Goal: Information Seeking & Learning: Check status

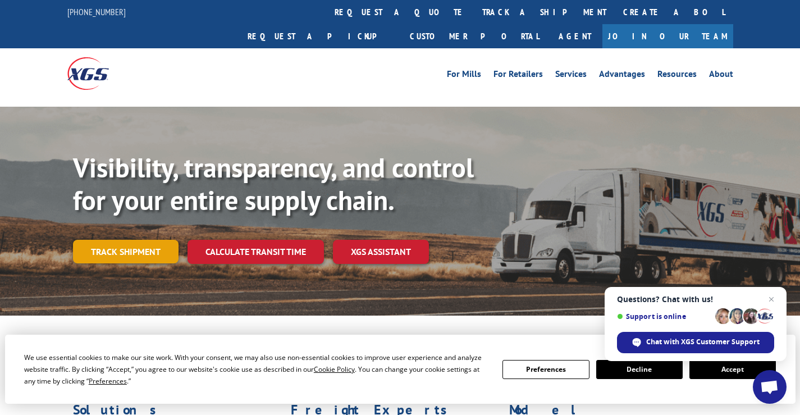
click at [116, 240] on link "Track shipment" at bounding box center [126, 252] width 106 height 24
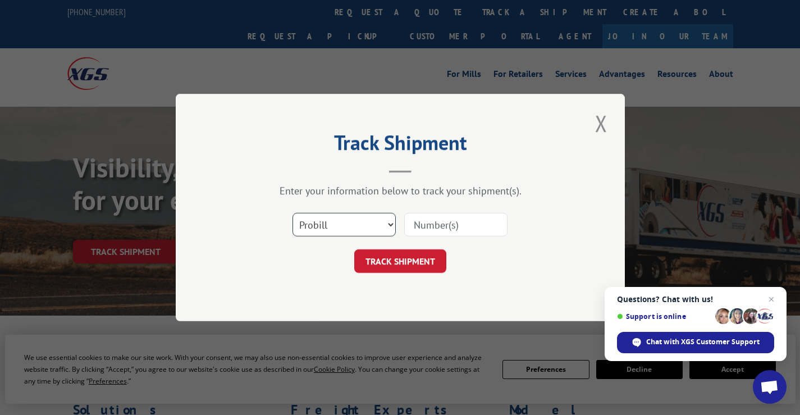
click at [394, 225] on select "Select category... Probill BOL PO" at bounding box center [343, 225] width 103 height 24
select select "bol"
click at [292, 213] on select "Select category... Probill BOL PO" at bounding box center [343, 225] width 103 height 24
paste input "5527901"
type input "5527901"
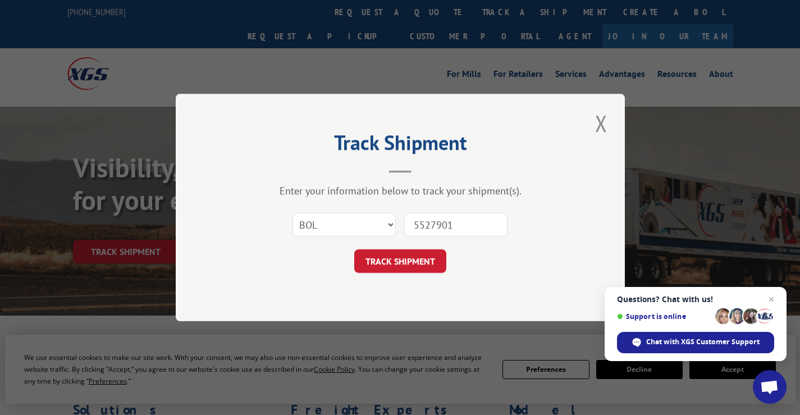
click at [395, 279] on div "Track Shipment Enter your information below to track your shipment(s). Select c…" at bounding box center [400, 207] width 449 height 227
click at [396, 263] on button "TRACK SHIPMENT" at bounding box center [400, 261] width 92 height 24
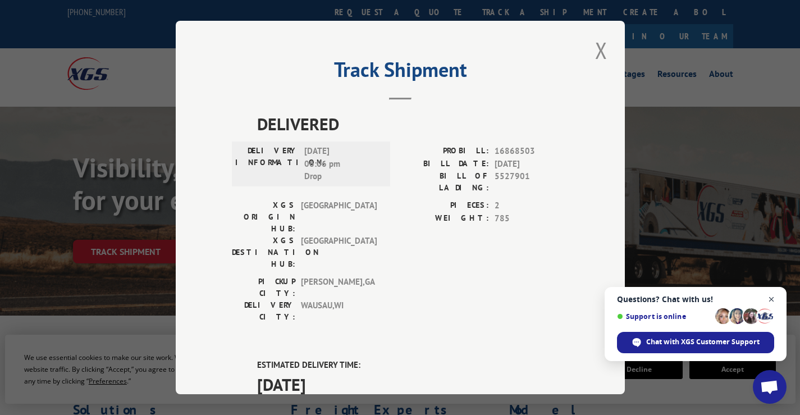
click at [773, 299] on span "Open chat" at bounding box center [772, 299] width 14 height 14
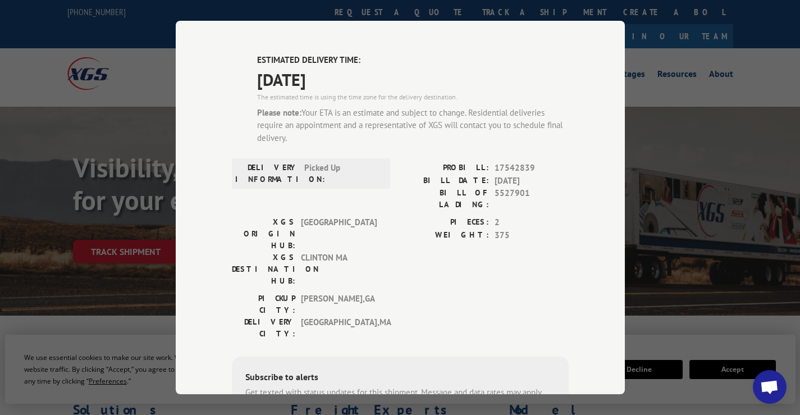
scroll to position [367, 0]
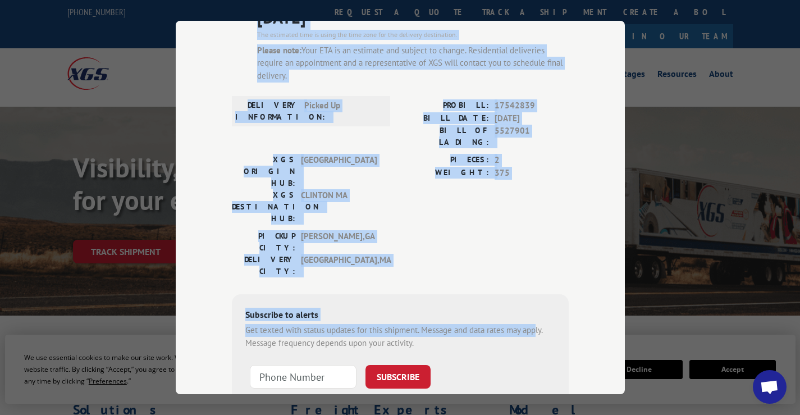
drag, startPoint x: 235, startPoint y: 35, endPoint x: 535, endPoint y: 197, distance: 341.4
click at [535, 197] on div "DELIVERED DELIVERY INFORMATION: [DATE] 06:06 pm Drop PROBILL: 16868503 BILL DAT…" at bounding box center [400, 110] width 337 height 733
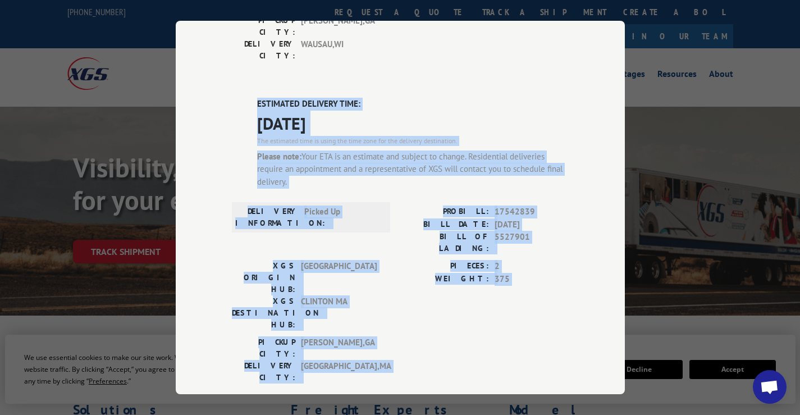
scroll to position [281, 0]
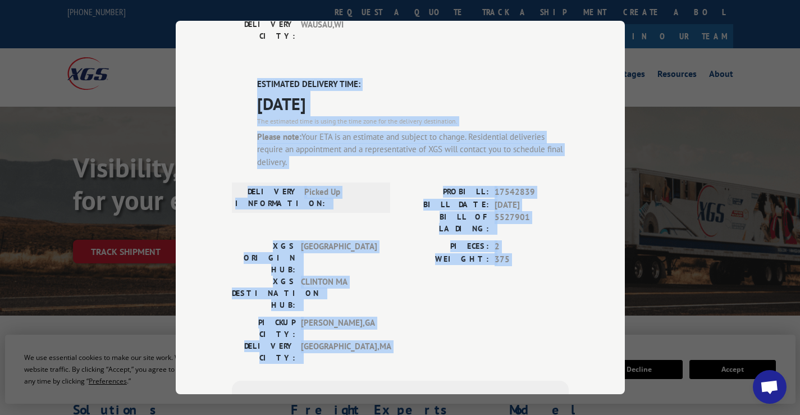
copy div "ESTIMATED DELIVERY TIME: [DATE] The estimated time is using the time zone for t…"
